Goal: Find specific page/section: Find specific page/section

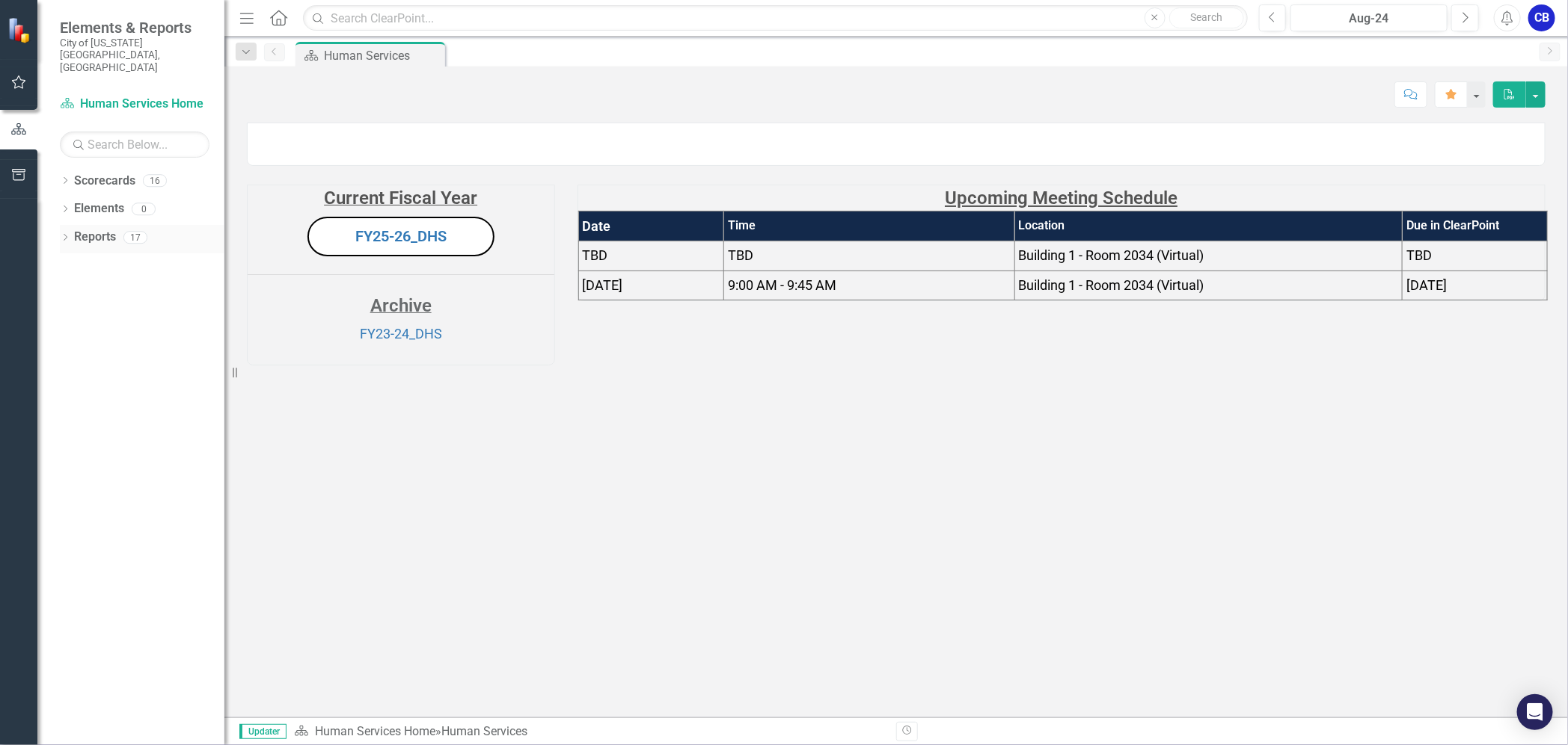
click at [70, 225] on div "Dropdown Reports 17" at bounding box center [142, 239] width 165 height 28
click at [62, 235] on icon "Dropdown" at bounding box center [65, 238] width 11 height 8
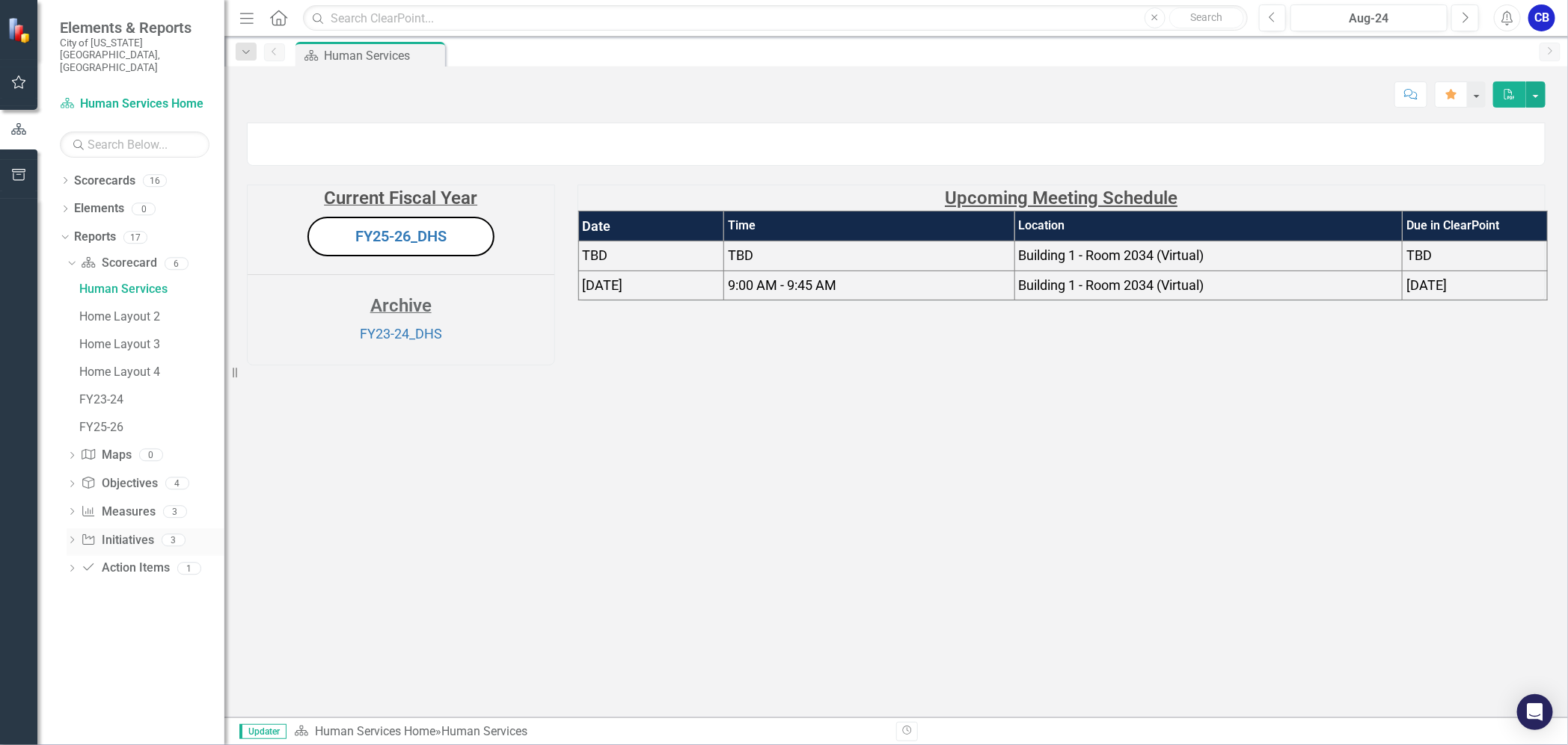
click at [69, 538] on icon "Dropdown" at bounding box center [72, 541] width 11 height 8
click at [71, 481] on div "Dropdown" at bounding box center [72, 488] width 11 height 13
click at [71, 399] on icon "Dropdown" at bounding box center [69, 404] width 8 height 11
click at [74, 315] on div "Dropdown" at bounding box center [72, 321] width 11 height 13
click at [71, 289] on icon "Dropdown" at bounding box center [72, 292] width 11 height 8
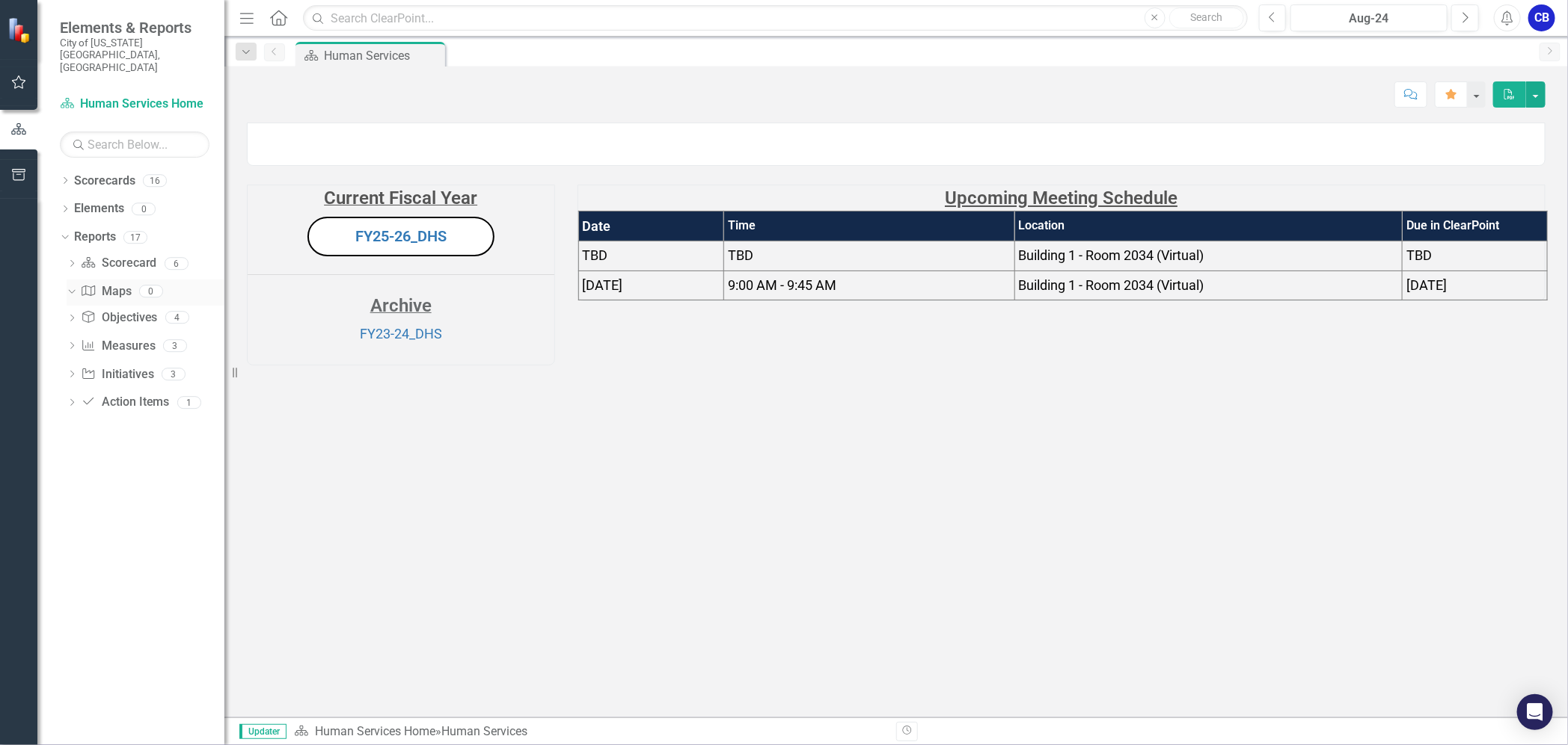
click at [71, 285] on icon "Dropdown" at bounding box center [69, 291] width 8 height 11
click at [74, 259] on div "Dropdown" at bounding box center [72, 265] width 11 height 13
click at [69, 538] on icon "Dropdown" at bounding box center [72, 541] width 11 height 8
click at [64, 177] on icon at bounding box center [66, 180] width 4 height 7
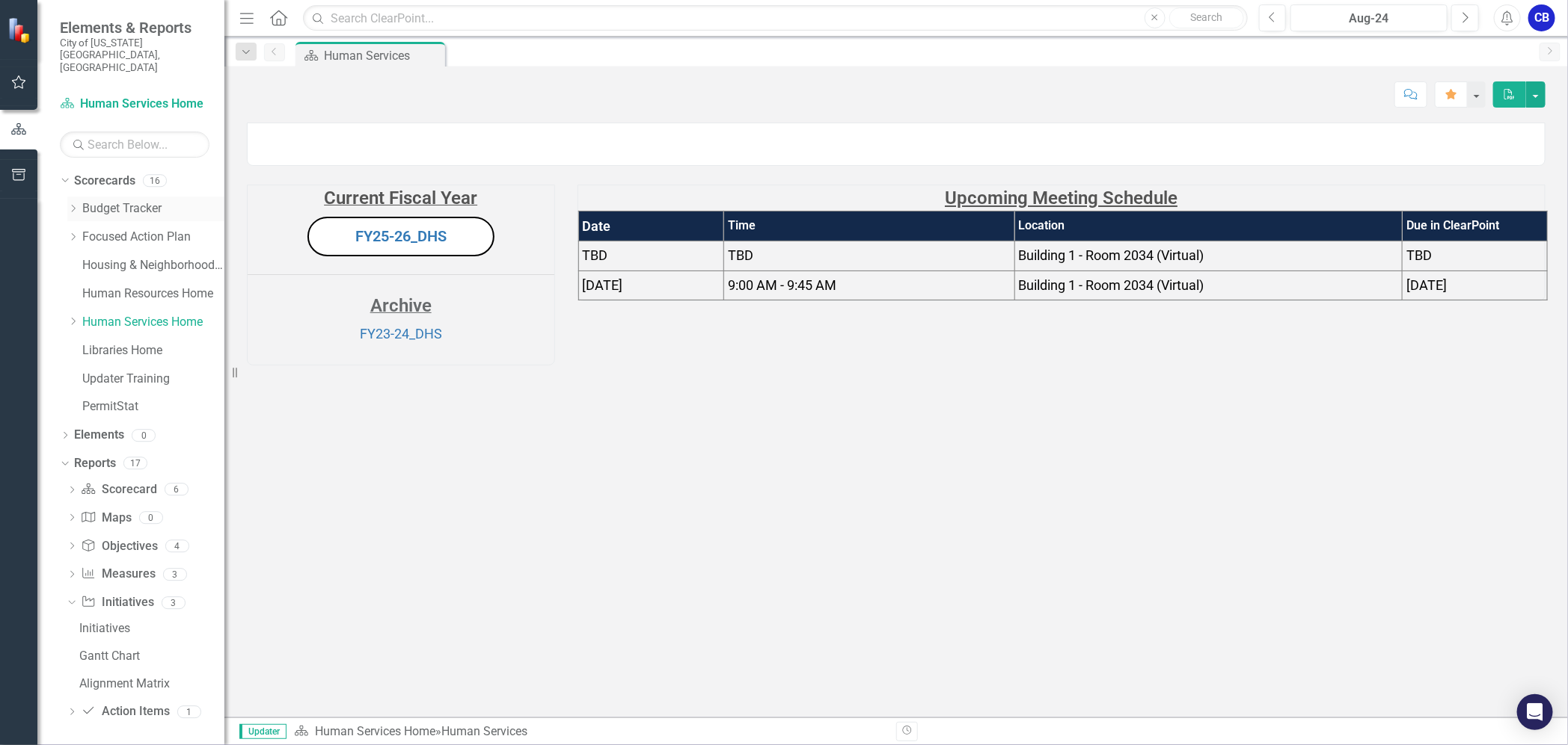
click at [116, 200] on link "Budget Tracker" at bounding box center [153, 209] width 142 height 18
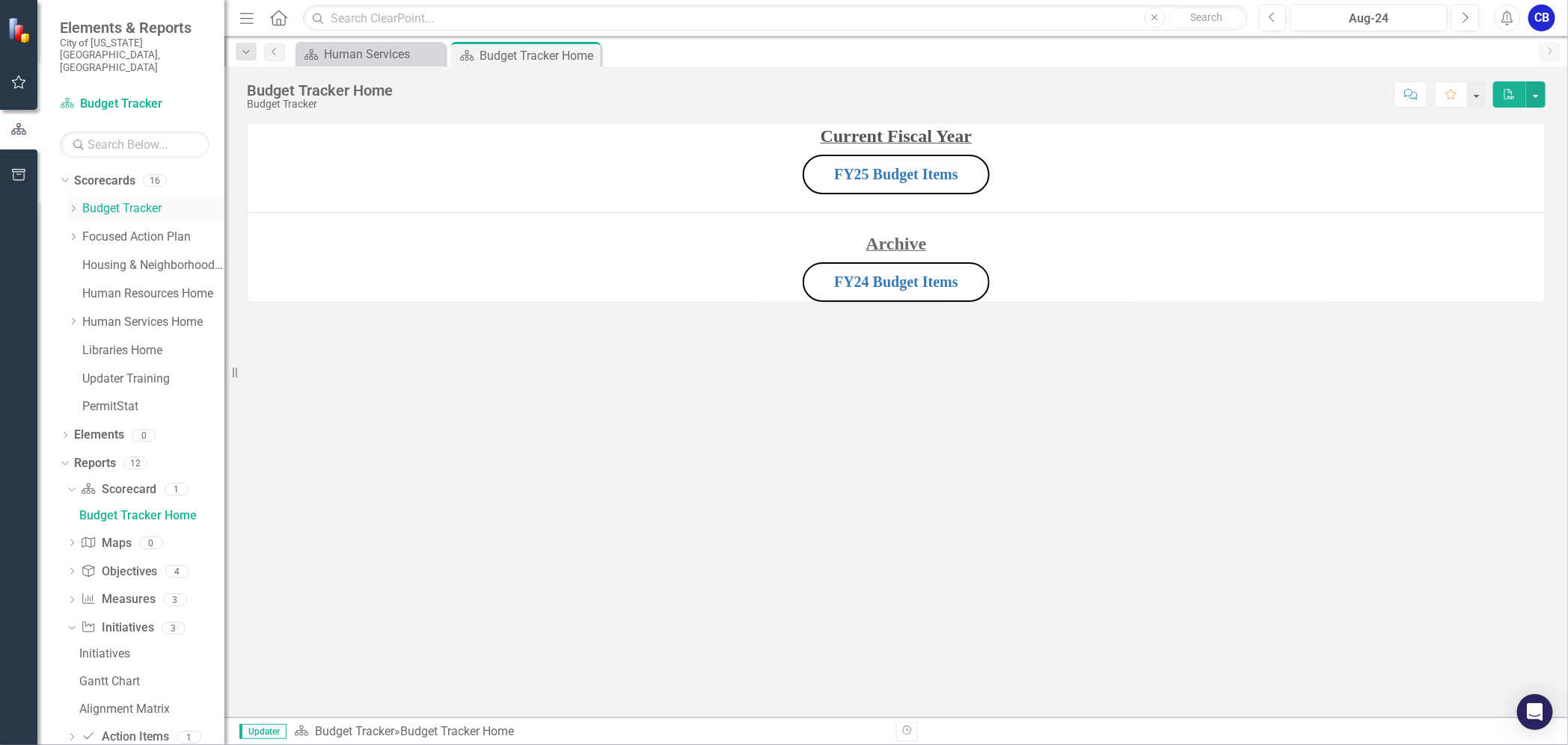
click at [74, 204] on icon "Dropdown" at bounding box center [73, 208] width 11 height 9
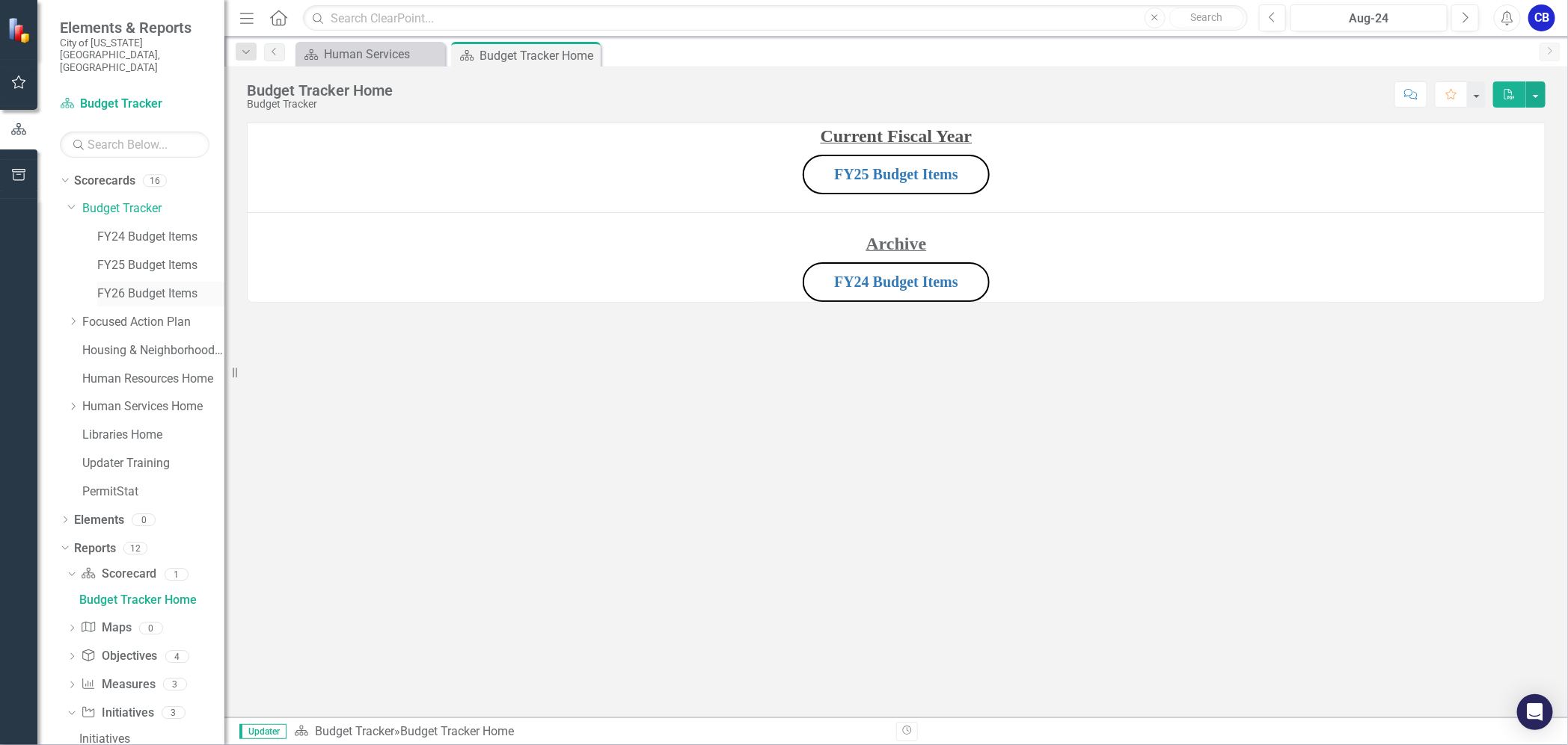
click at [155, 282] on div "FY26 Budget Items" at bounding box center [160, 294] width 127 height 25
click at [160, 285] on link "FY26 Budget Items" at bounding box center [160, 294] width 127 height 18
